Goal: Task Accomplishment & Management: Complete application form

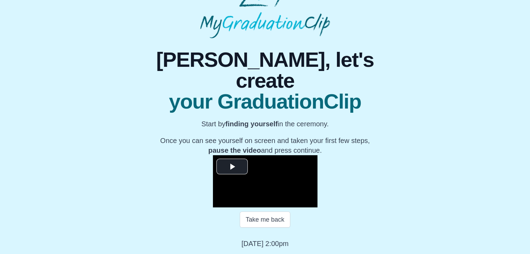
scroll to position [95, 0]
click at [232, 167] on span "Video Player" at bounding box center [232, 167] width 0 height 0
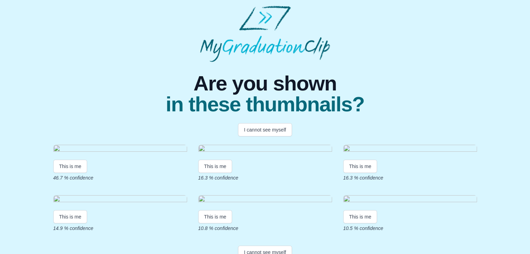
click at [110, 154] on img at bounding box center [120, 149] width 134 height 9
click at [75, 173] on button "This is me" at bounding box center [70, 166] width 34 height 13
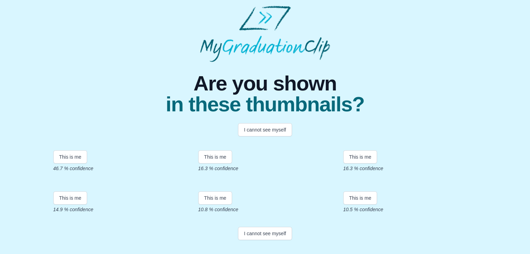
scroll to position [69, 0]
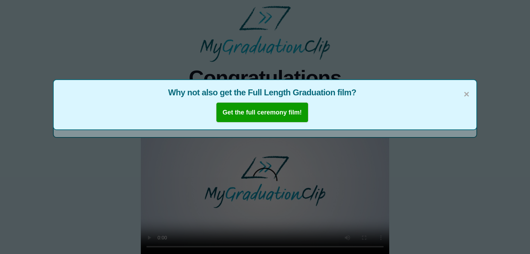
click at [470, 96] on div "× Why not also get the Full Length Graduation film? Get the full ceremony film!" at bounding box center [265, 104] width 424 height 51
click at [467, 95] on span "×" at bounding box center [467, 94] width 6 height 15
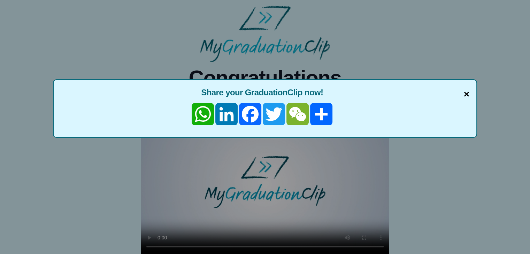
click at [466, 95] on span "×" at bounding box center [467, 94] width 6 height 15
